Goal: Information Seeking & Learning: Learn about a topic

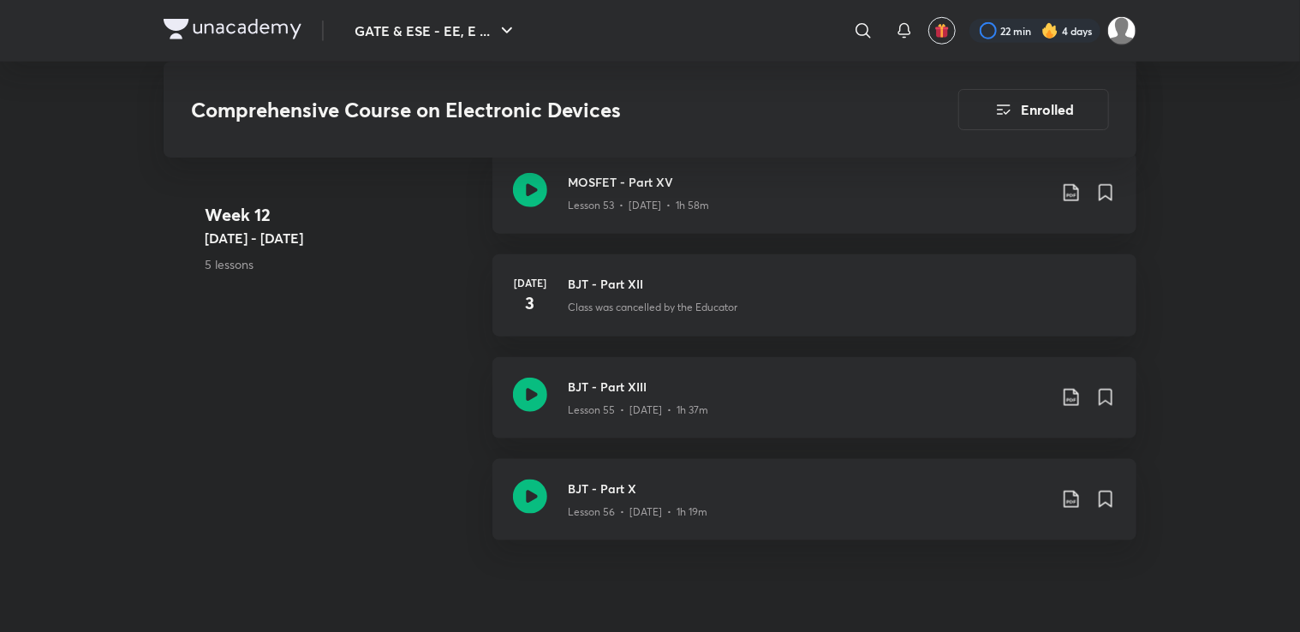
scroll to position [7298, 0]
click at [531, 185] on icon at bounding box center [530, 188] width 34 height 34
